Goal: Information Seeking & Learning: Learn about a topic

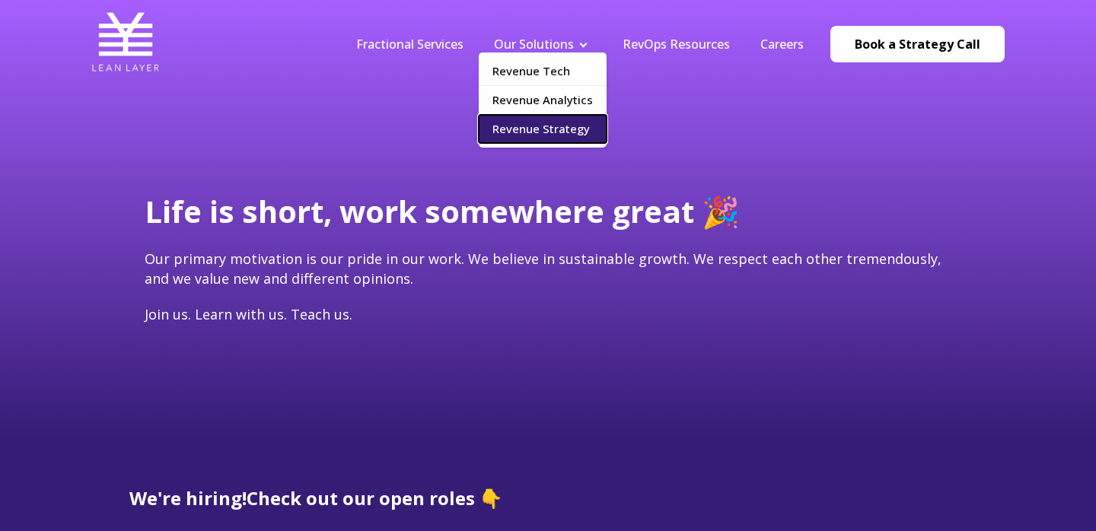
click at [550, 127] on link "Revenue Strategy" at bounding box center [543, 129] width 128 height 28
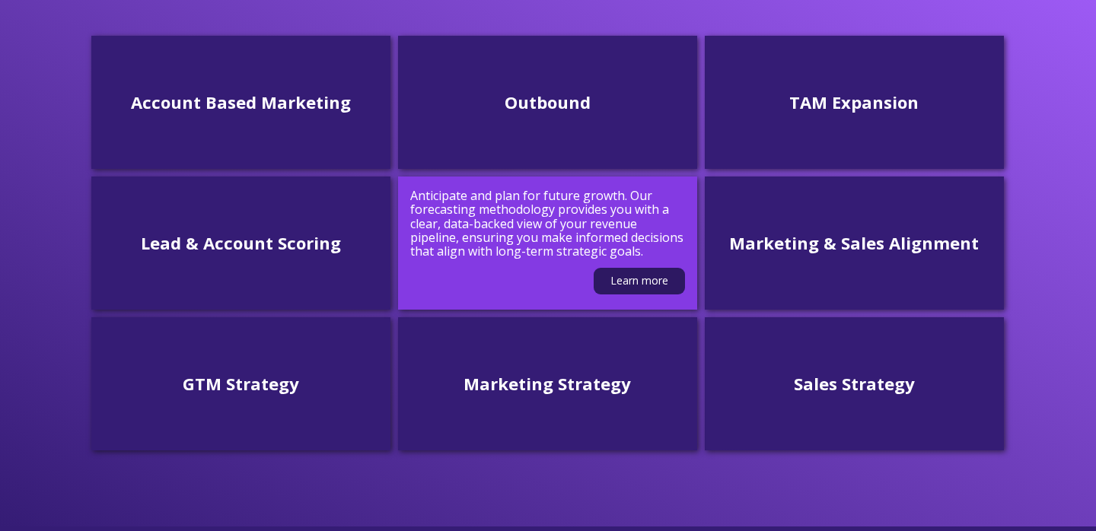
scroll to position [506, 0]
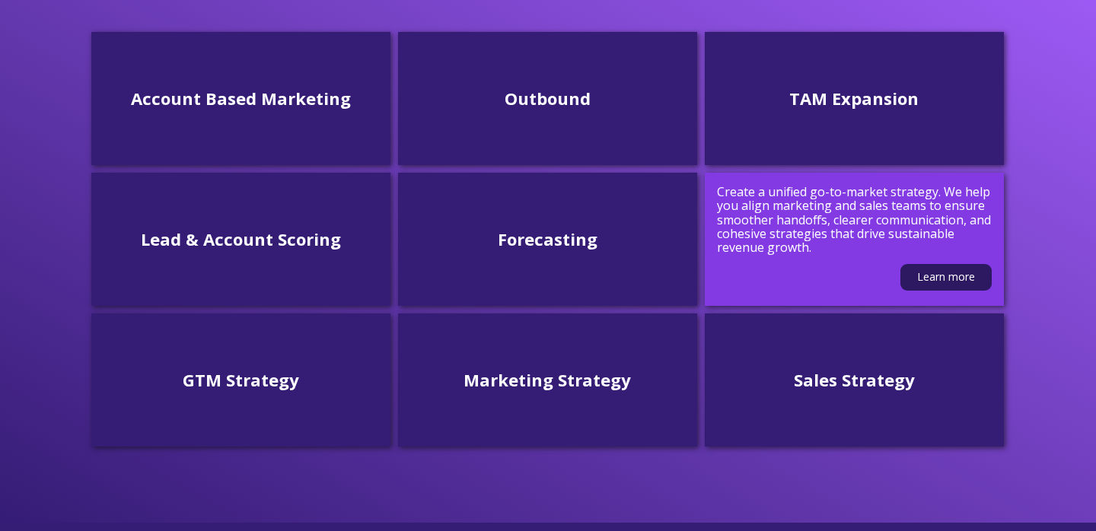
click at [886, 225] on p "Create a unified go-to-market strategy. We help you align marketing and sales t…" at bounding box center [854, 220] width 275 height 70
click at [964, 281] on link "Learn more" at bounding box center [945, 277] width 91 height 27
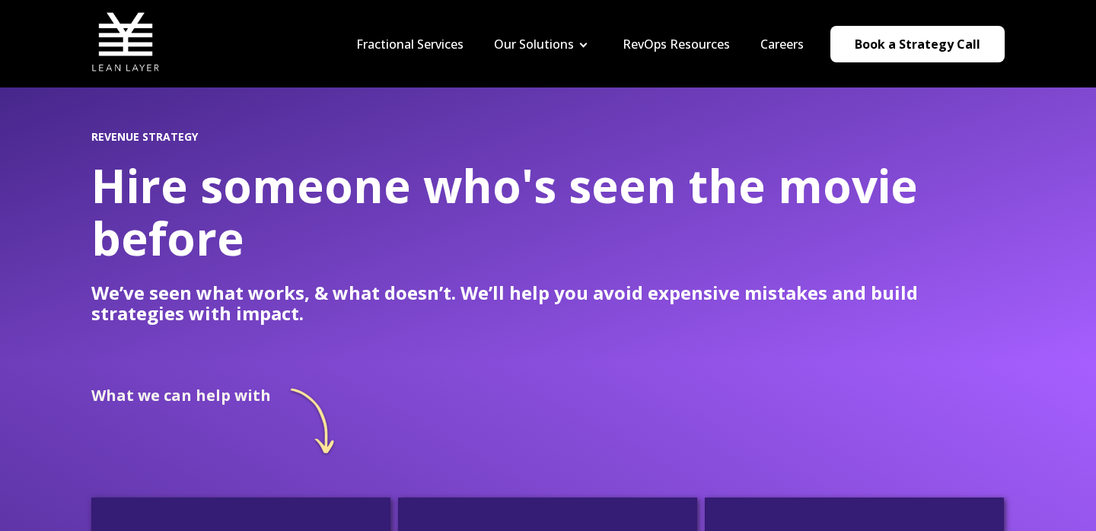
scroll to position [0, 0]
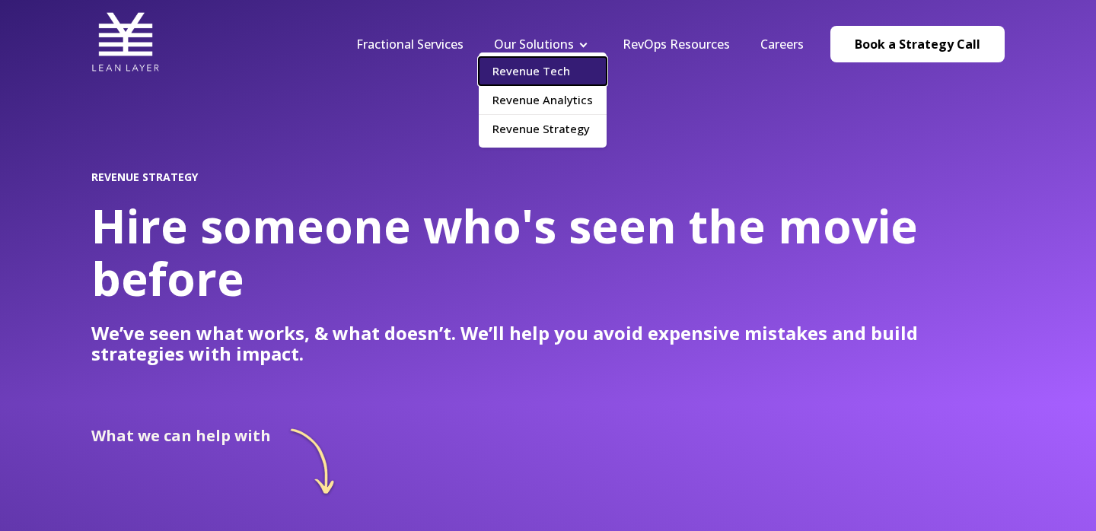
click at [557, 78] on link "Revenue Tech" at bounding box center [543, 71] width 128 height 28
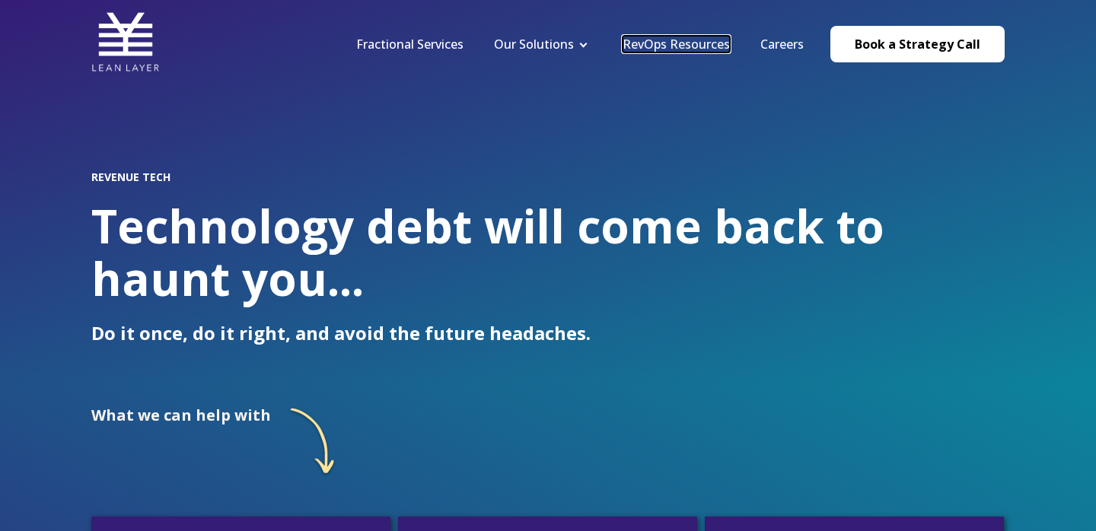
click at [670, 44] on link "RevOps Resources" at bounding box center [676, 44] width 107 height 17
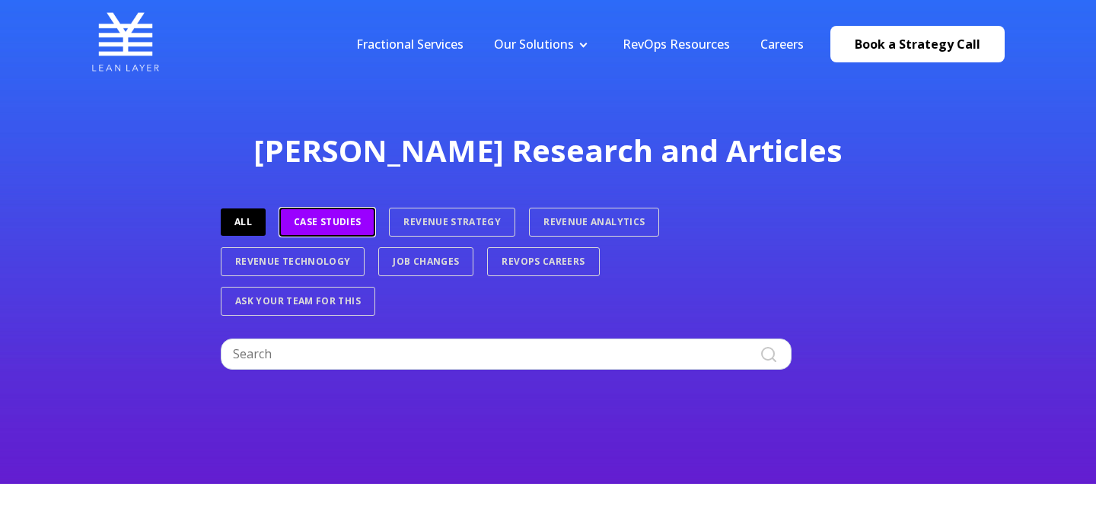
click at [341, 221] on link "Case Studies" at bounding box center [327, 222] width 96 height 29
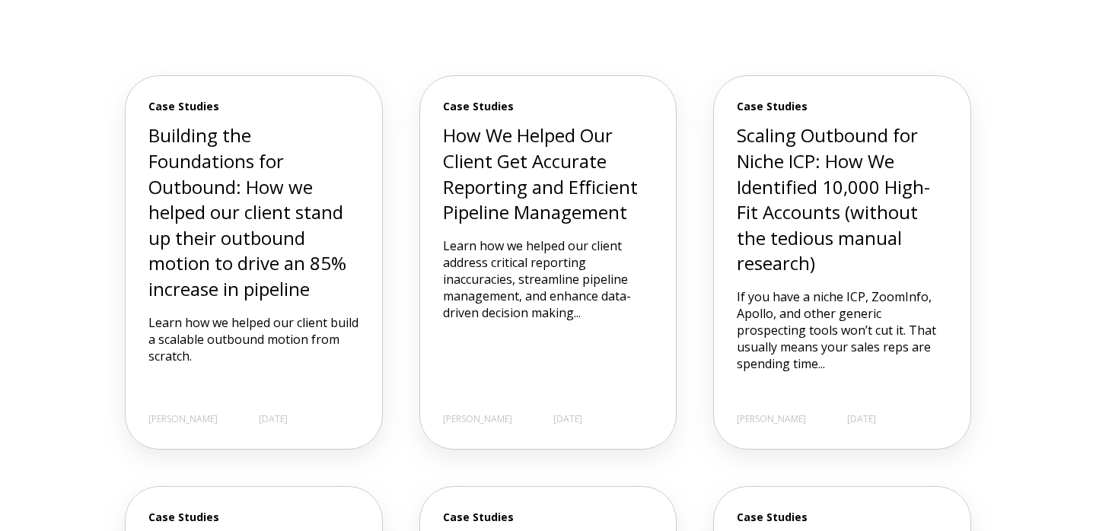
scroll to position [502, 0]
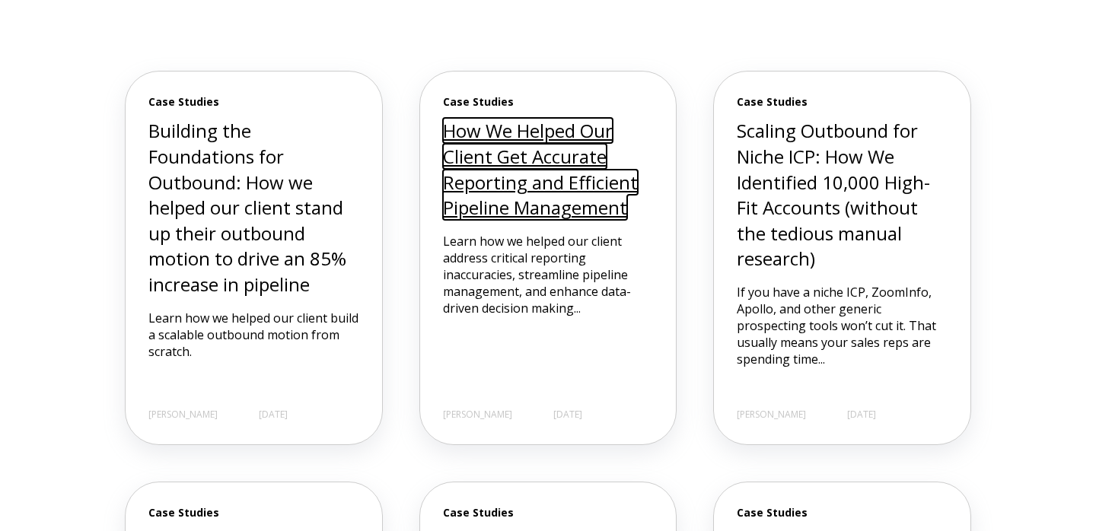
click at [598, 176] on link "How We Helped Our Client Get Accurate Reporting and Efficient Pipeline Manageme…" at bounding box center [540, 169] width 195 height 102
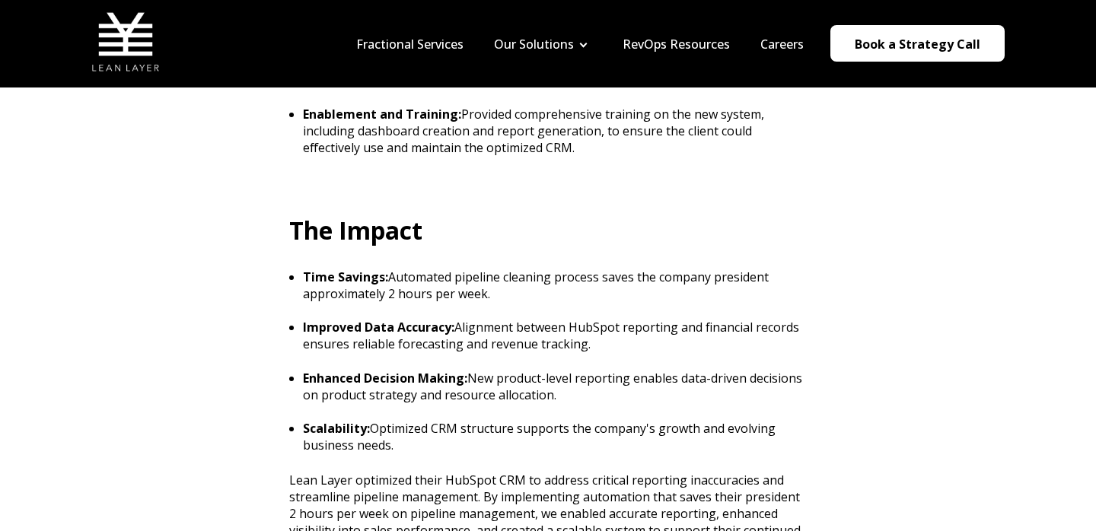
scroll to position [1620, 0]
